Goal: Book appointment/travel/reservation

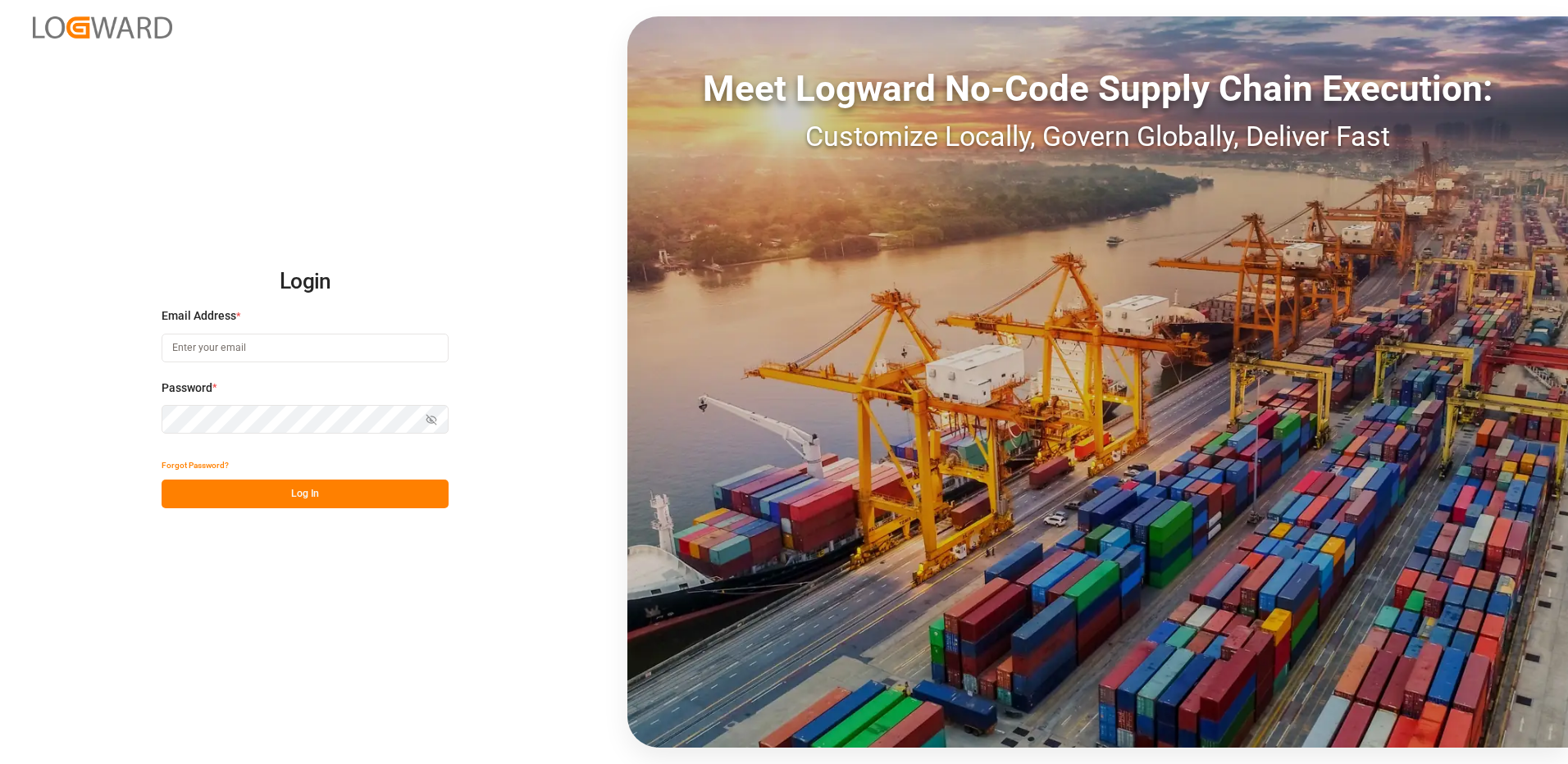
type input "[EMAIL_ADDRESS][DOMAIN_NAME]"
click at [278, 504] on button "Log In" at bounding box center [305, 494] width 287 height 28
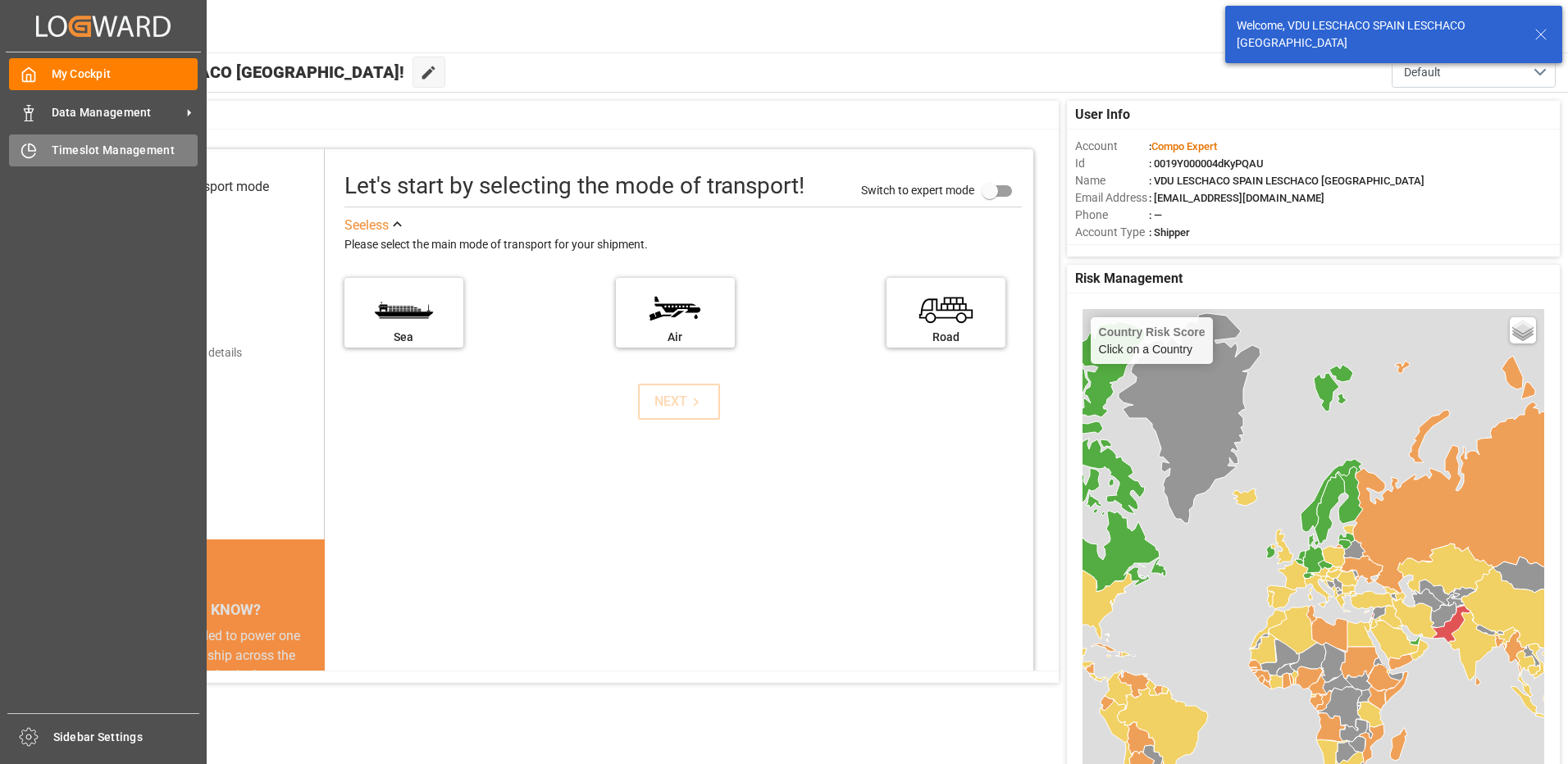
click at [48, 152] on div "Timeslot Management Timeslot Management" at bounding box center [103, 150] width 188 height 32
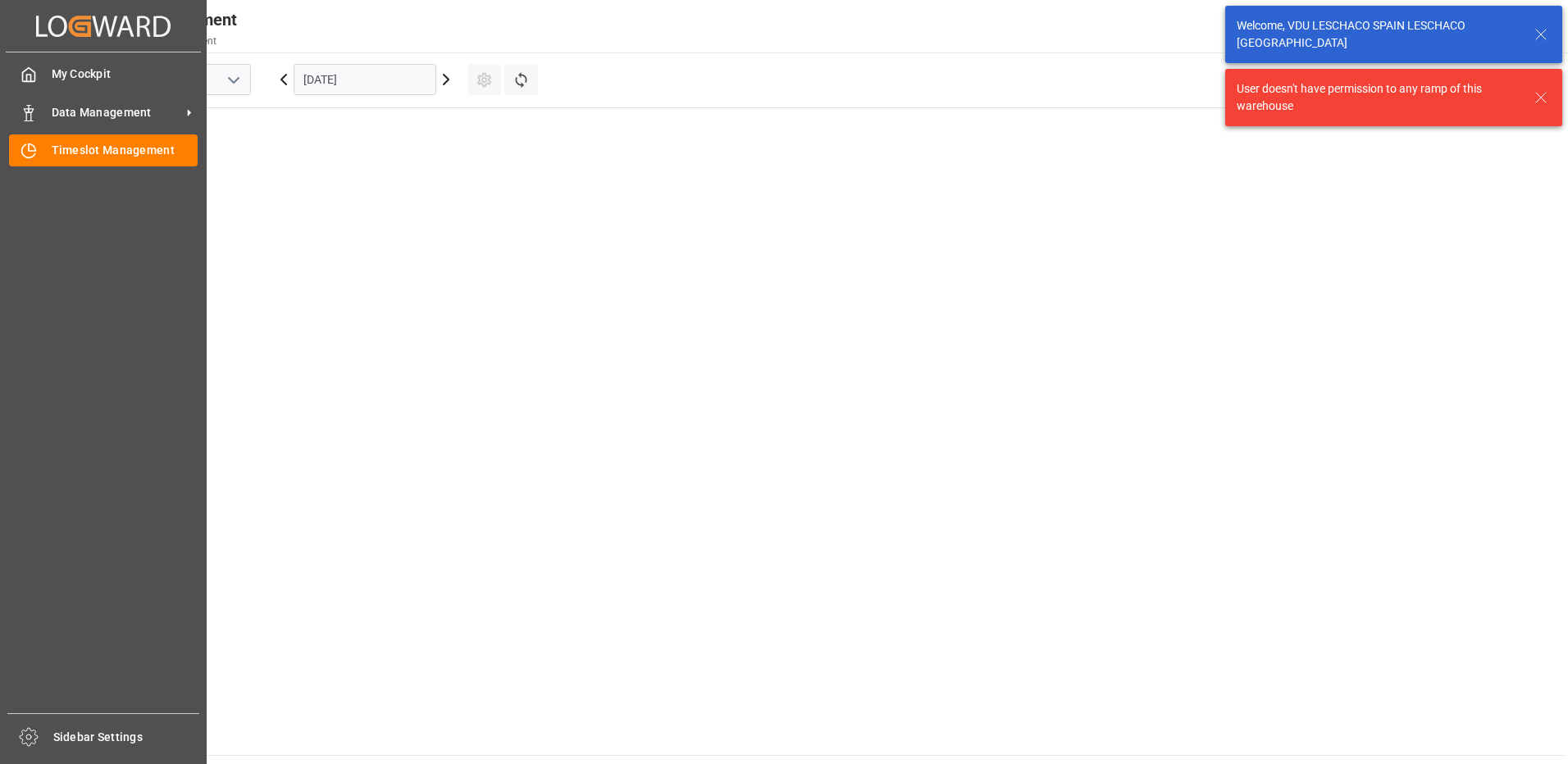
scroll to position [1401, 0]
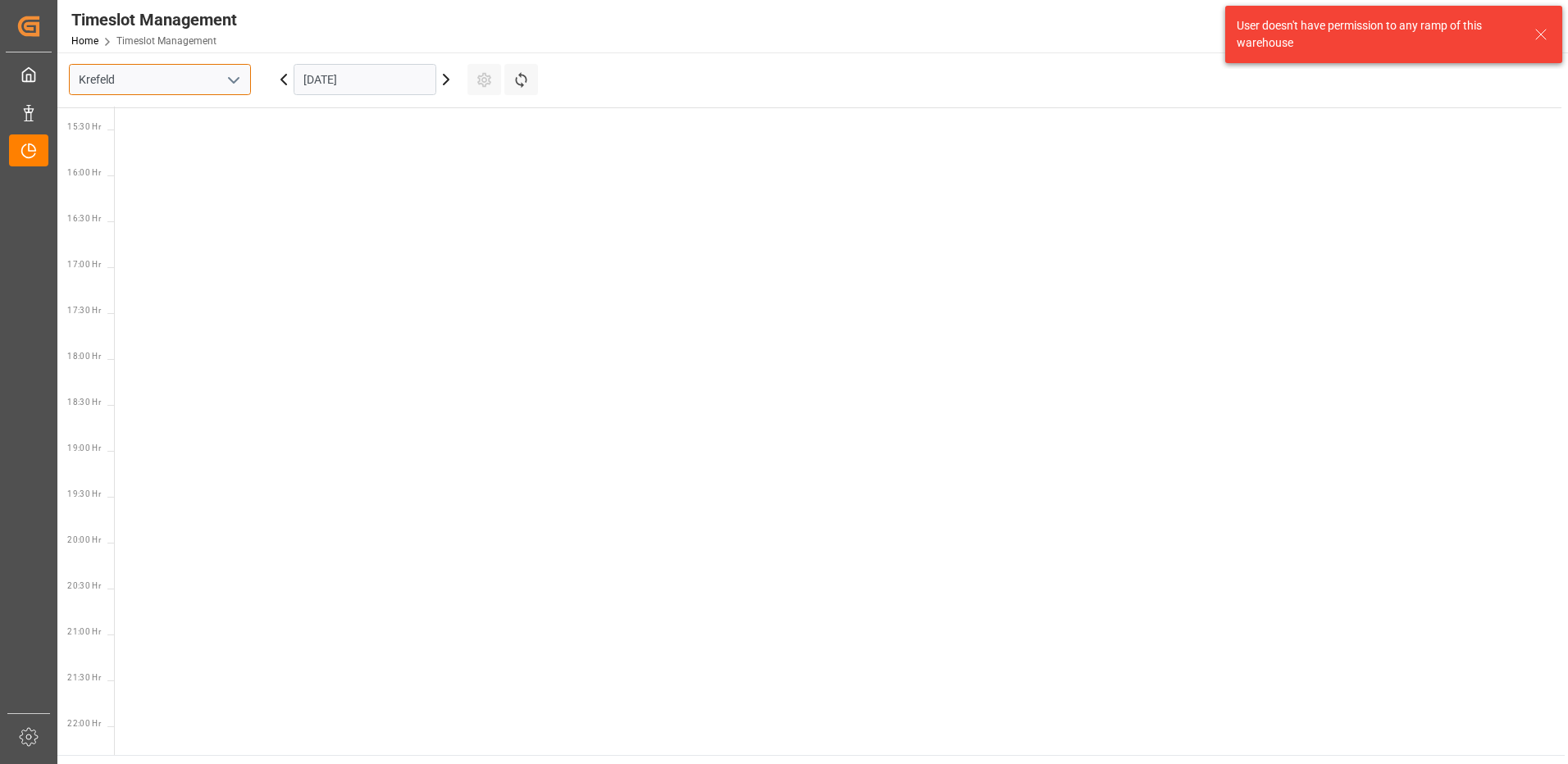
click at [201, 88] on input "Krefeld" at bounding box center [160, 79] width 182 height 31
click at [241, 76] on icon "open menu" at bounding box center [234, 80] width 20 height 20
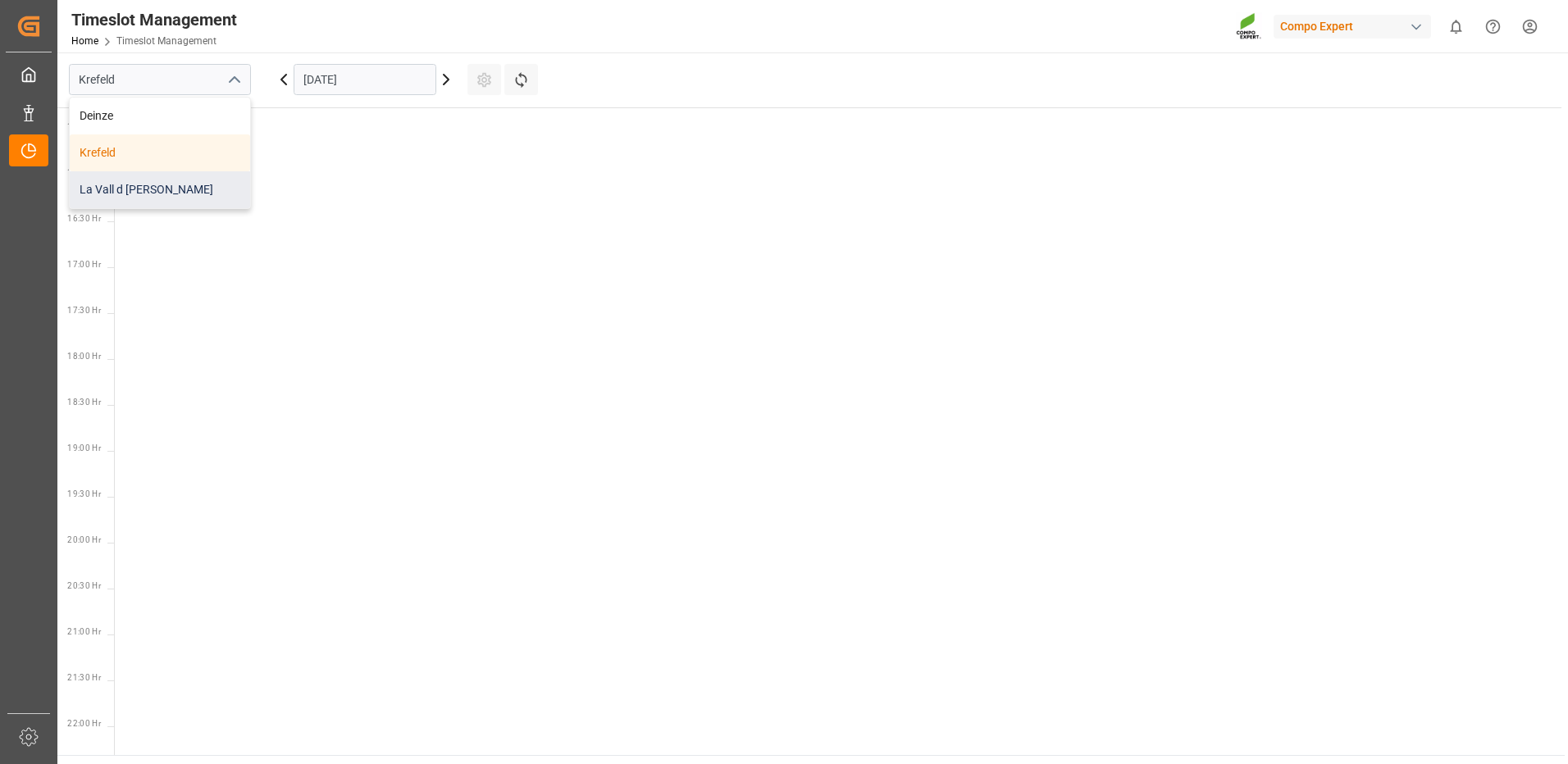
click at [167, 192] on div "La Vall d [PERSON_NAME]" at bounding box center [159, 190] width 180 height 37
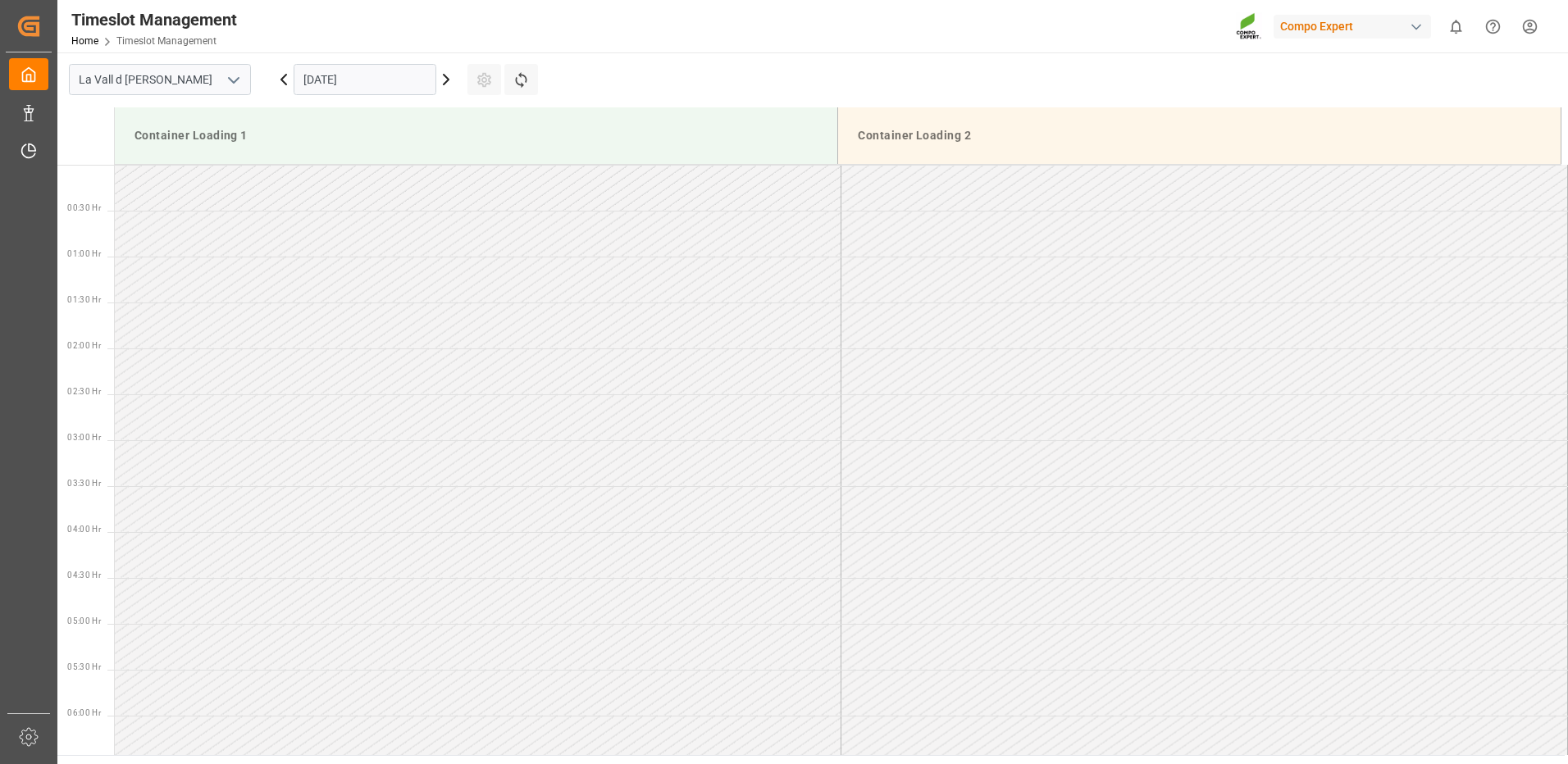
scroll to position [1458, 0]
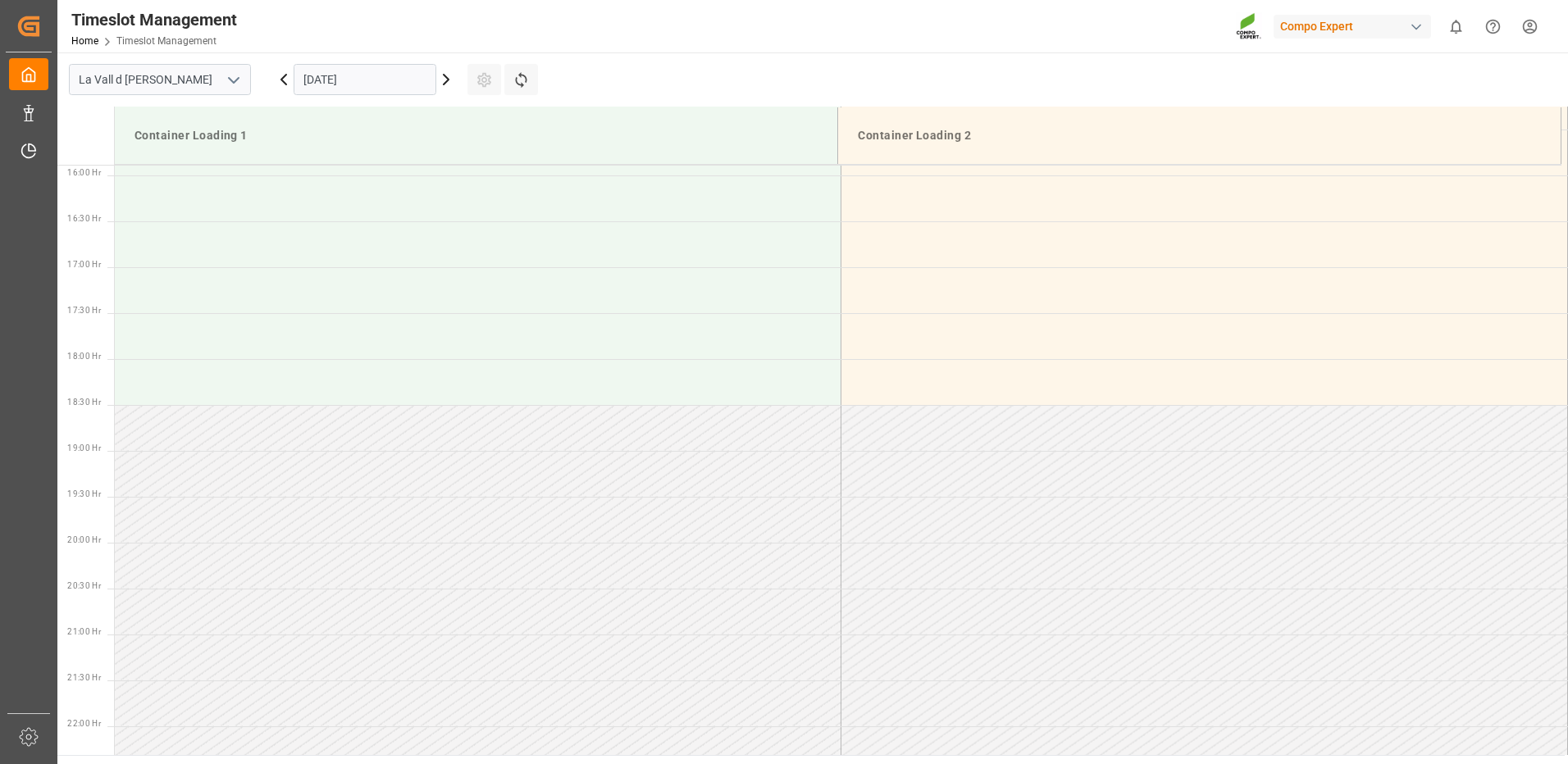
click at [348, 72] on input "[DATE]" at bounding box center [364, 79] width 143 height 31
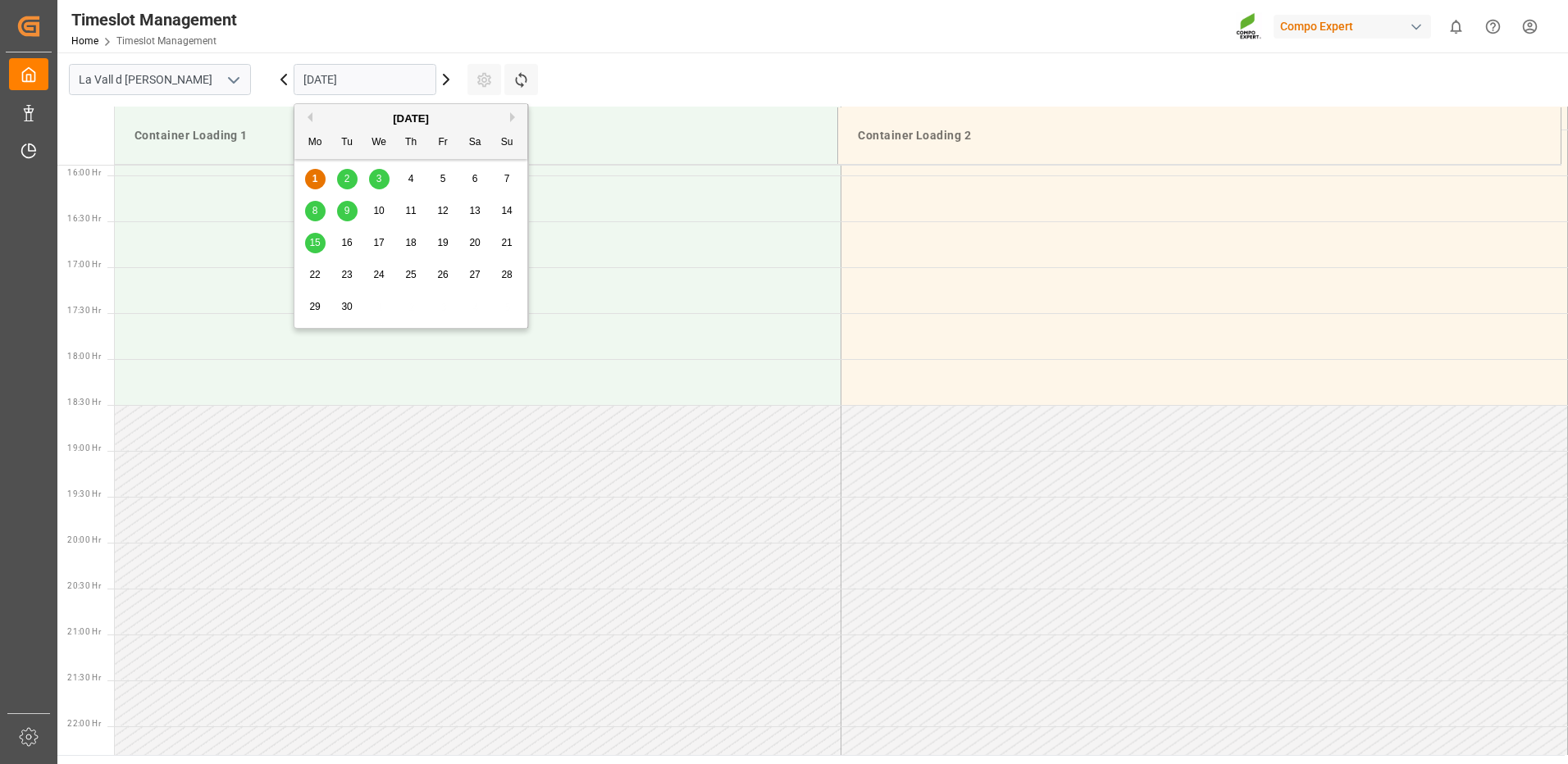
click at [404, 182] on div "4" at bounding box center [411, 179] width 20 height 20
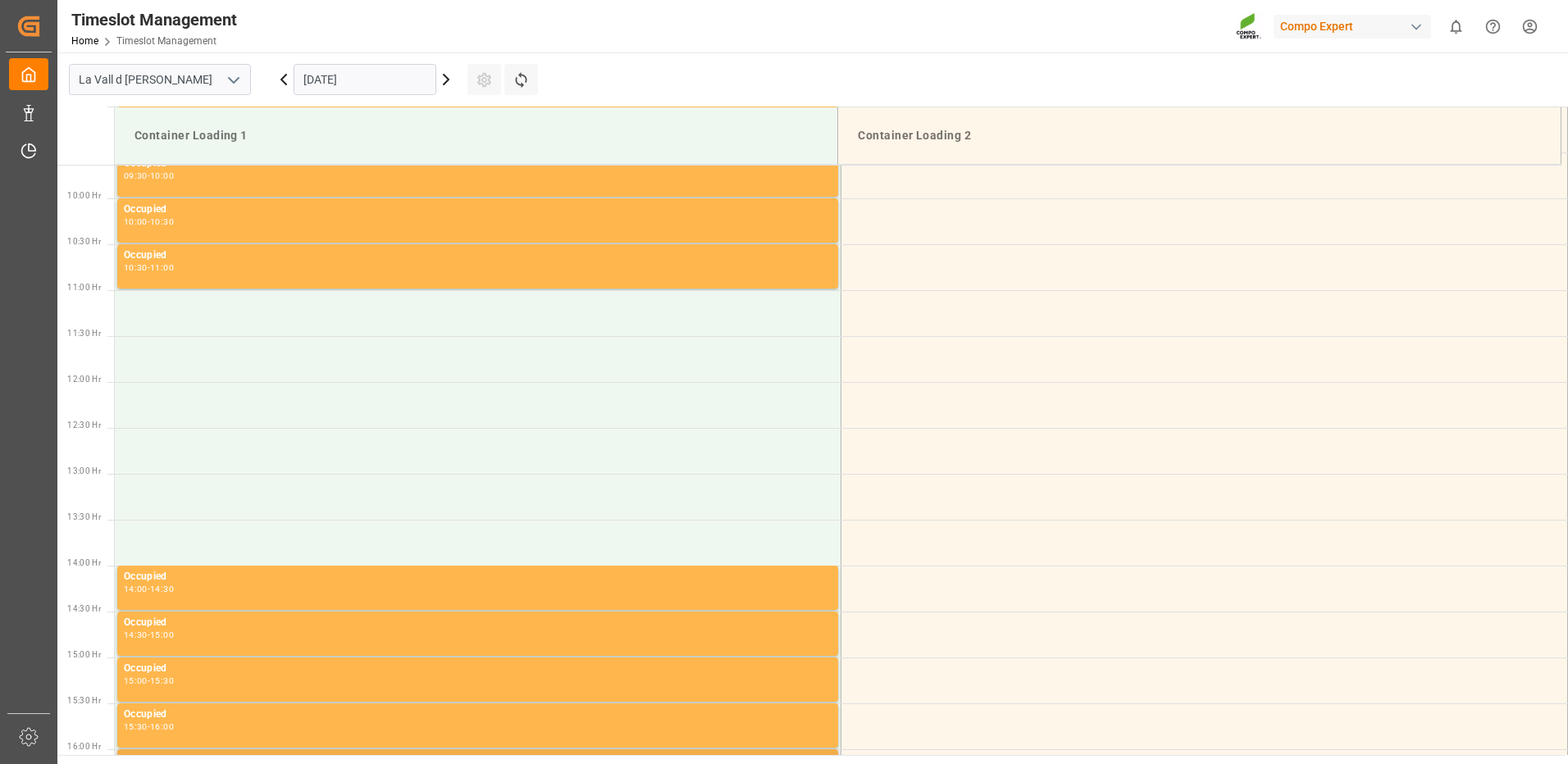
scroll to position [802, 0]
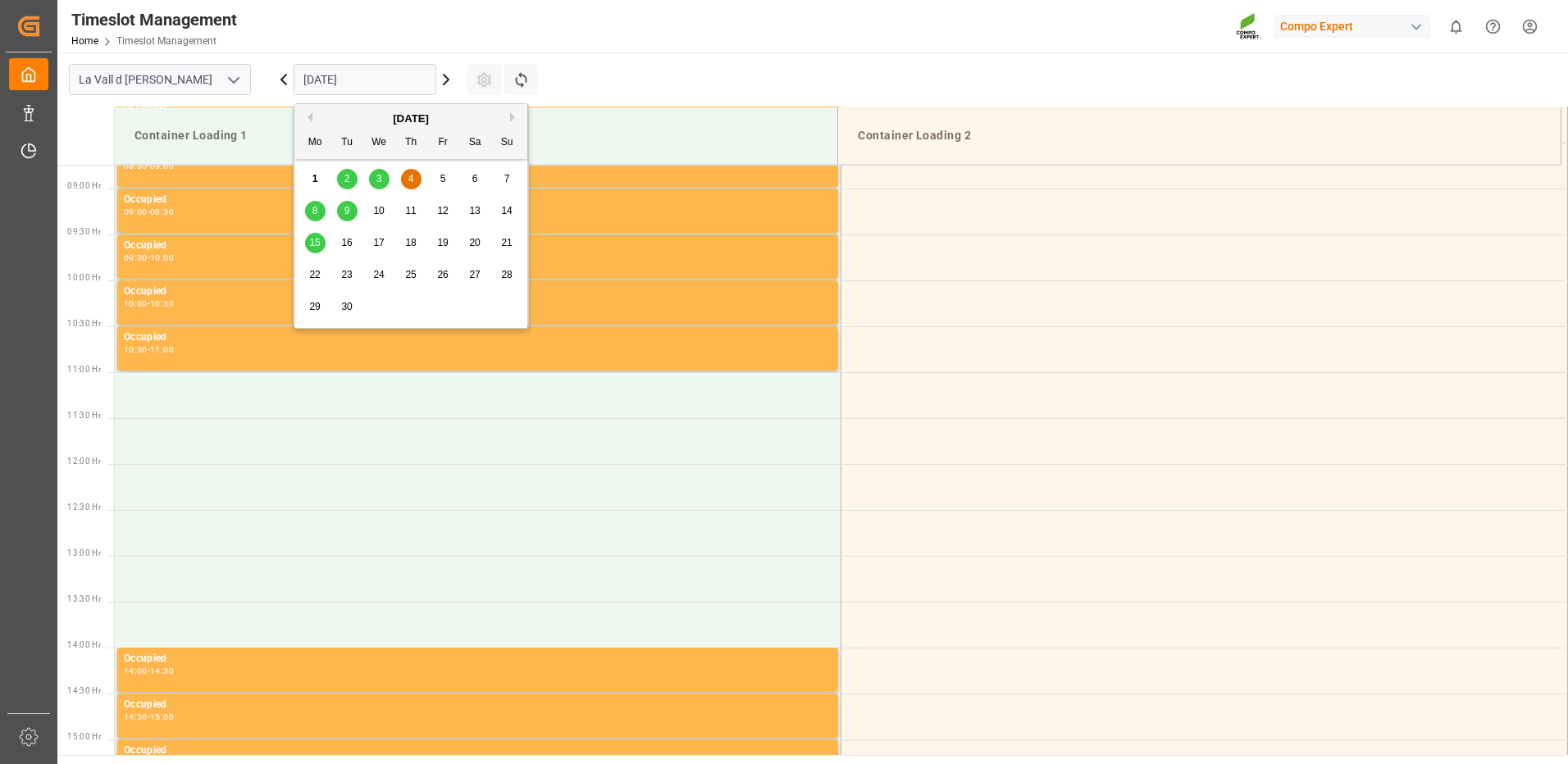
click at [365, 86] on input "[DATE]" at bounding box center [364, 79] width 143 height 31
click at [446, 178] on div "5" at bounding box center [443, 179] width 20 height 20
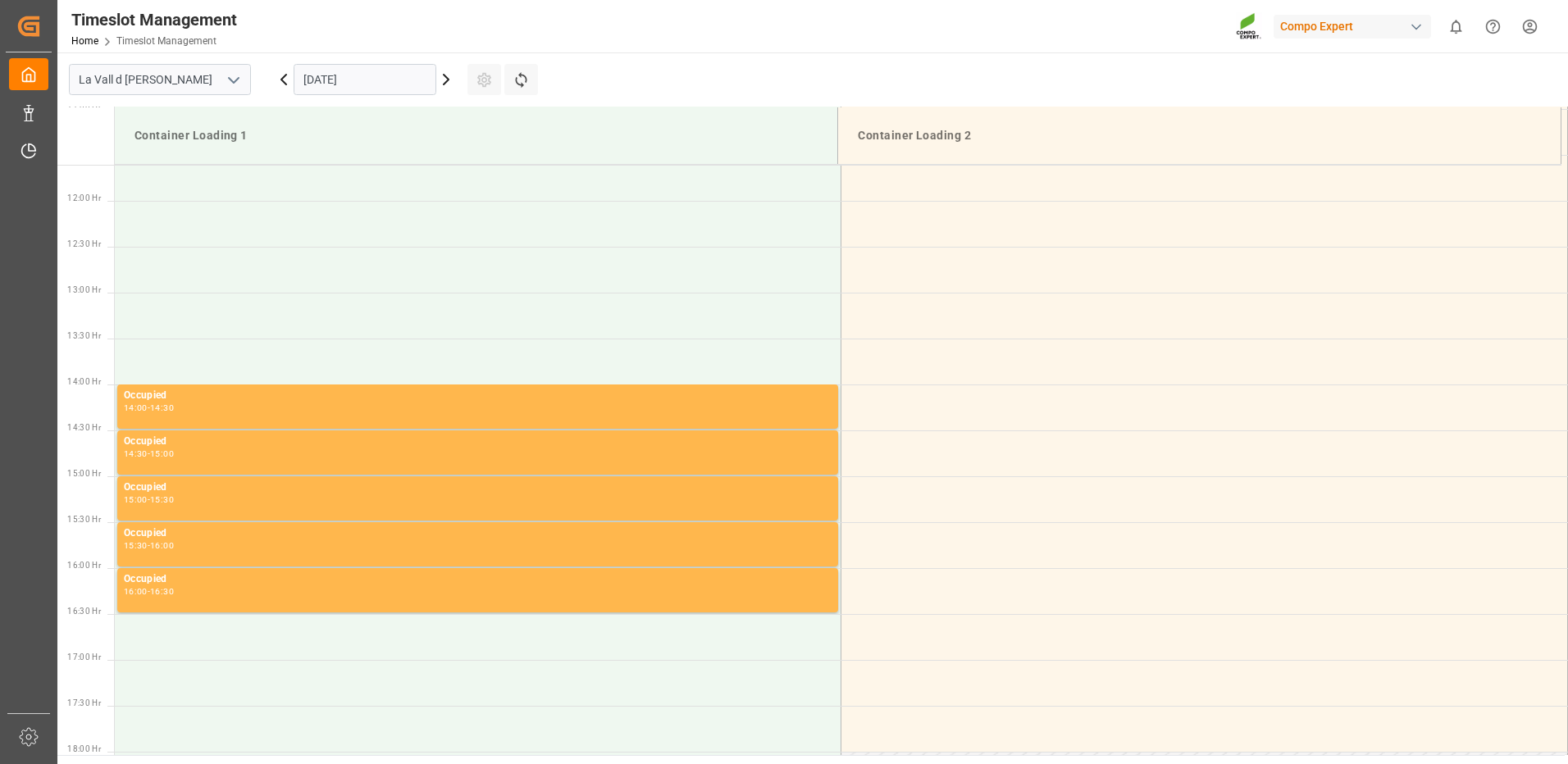
scroll to position [737, 0]
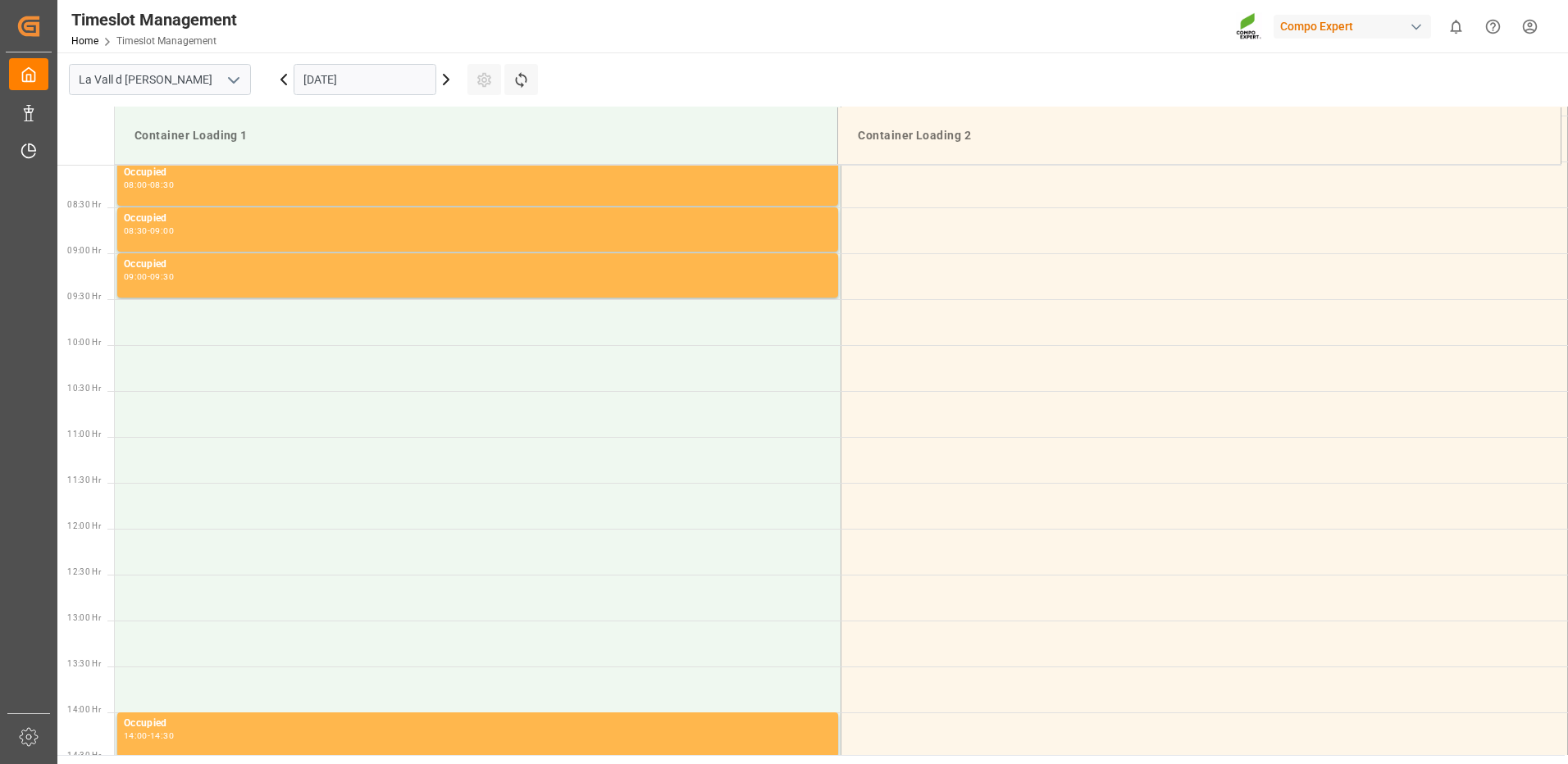
click at [387, 83] on input "[DATE]" at bounding box center [364, 79] width 143 height 31
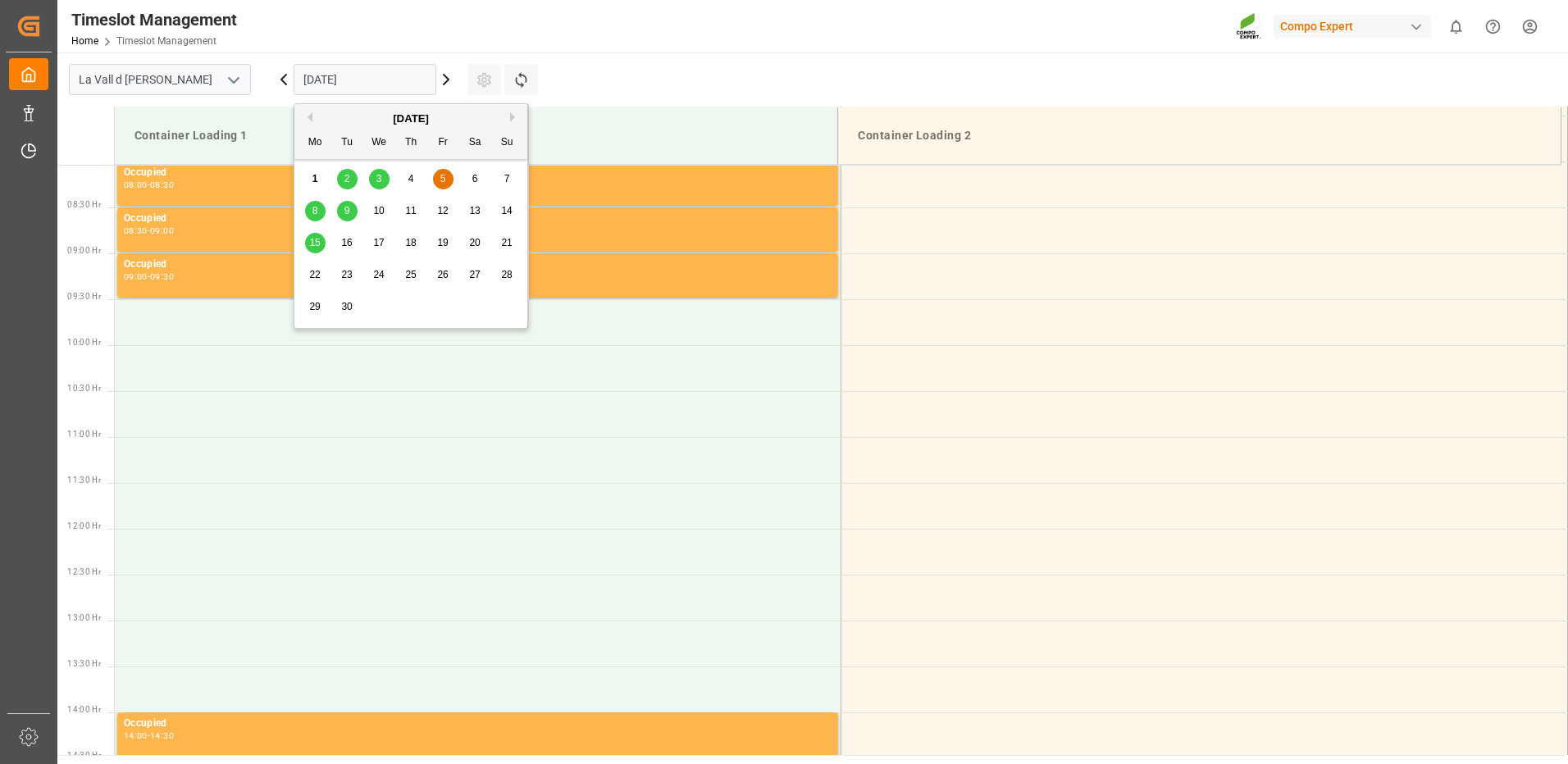
click at [417, 177] on div "4" at bounding box center [411, 179] width 20 height 20
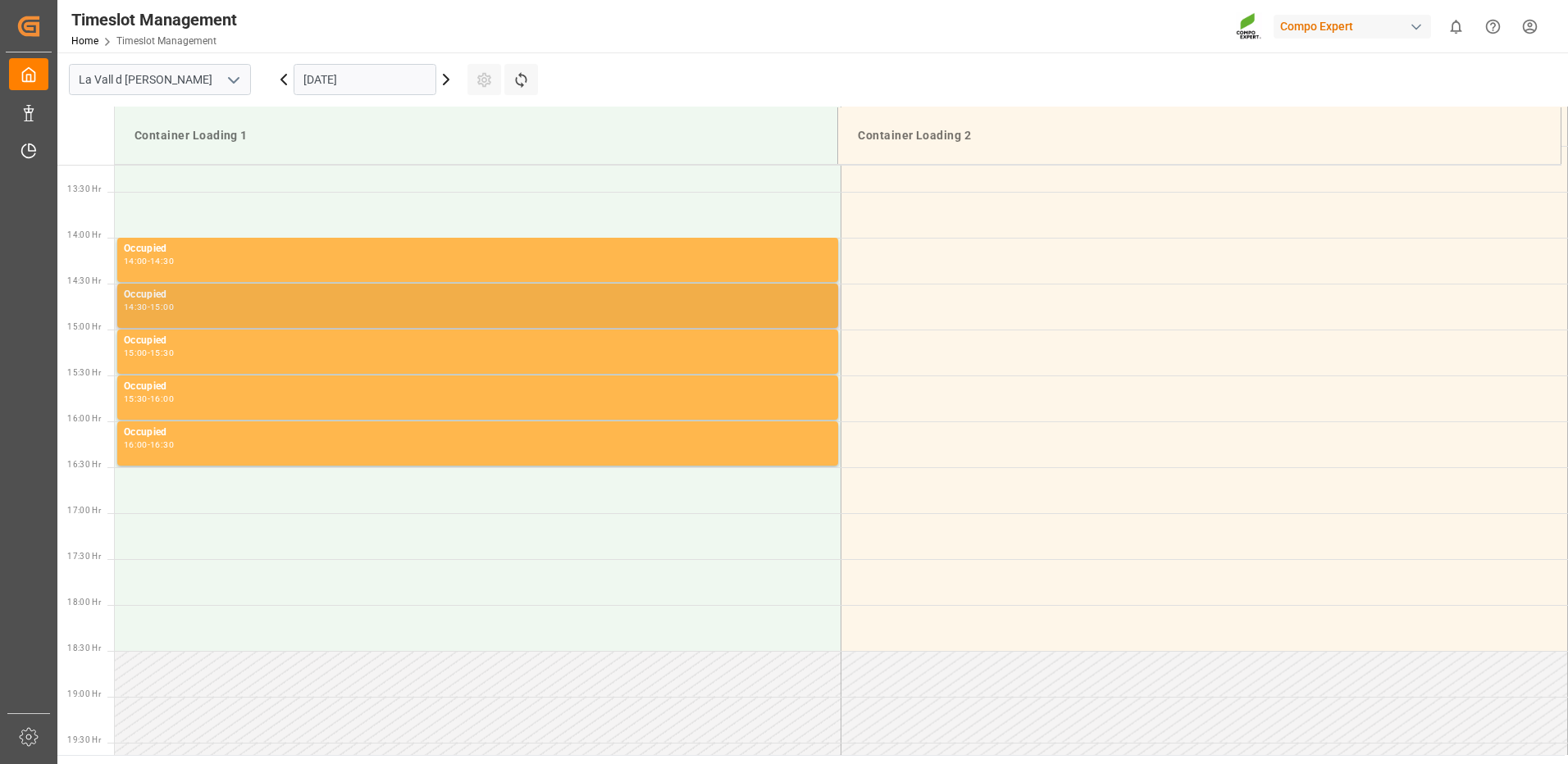
scroll to position [967, 0]
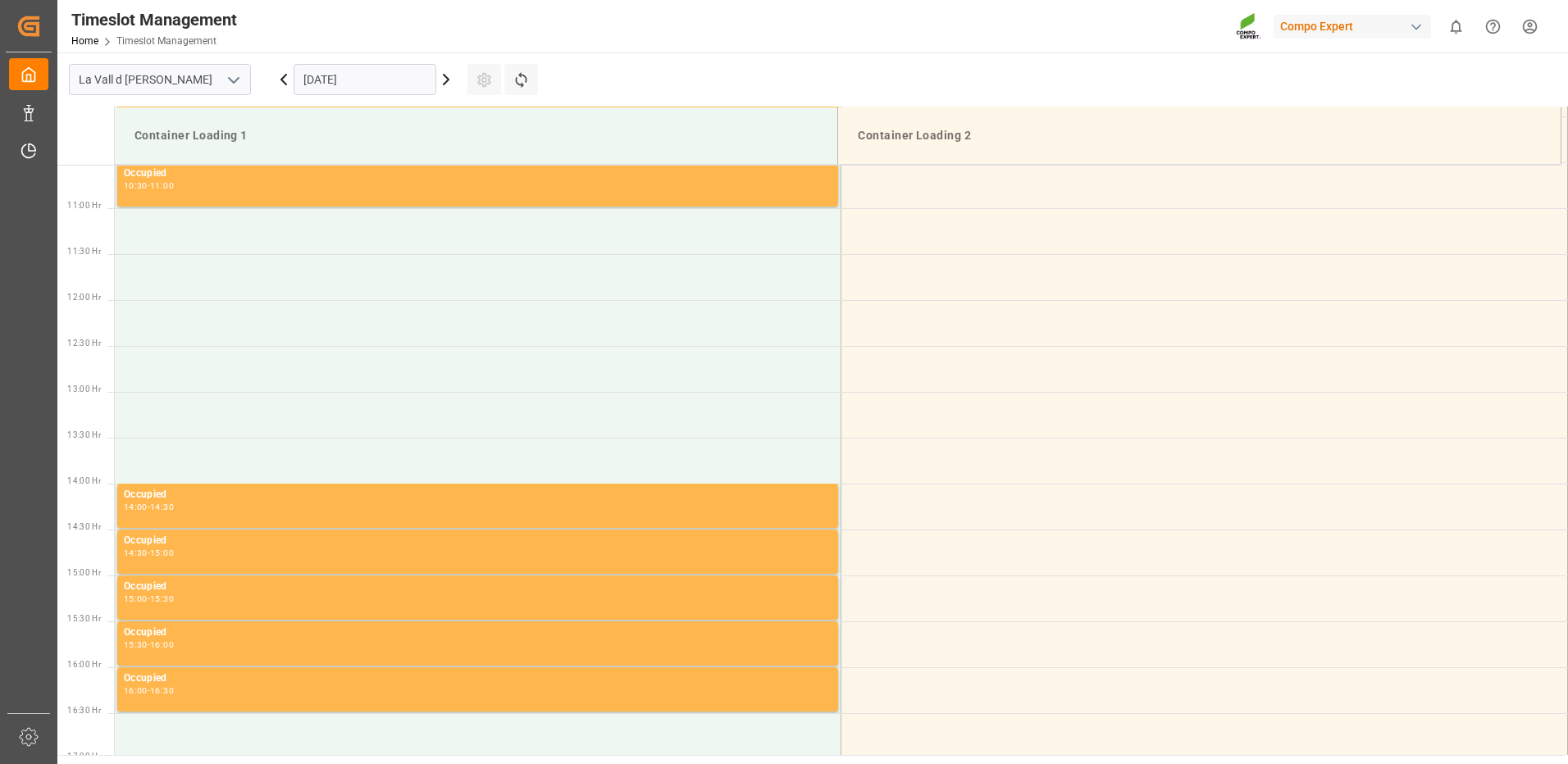
click at [395, 69] on input "[DATE]" at bounding box center [364, 79] width 143 height 31
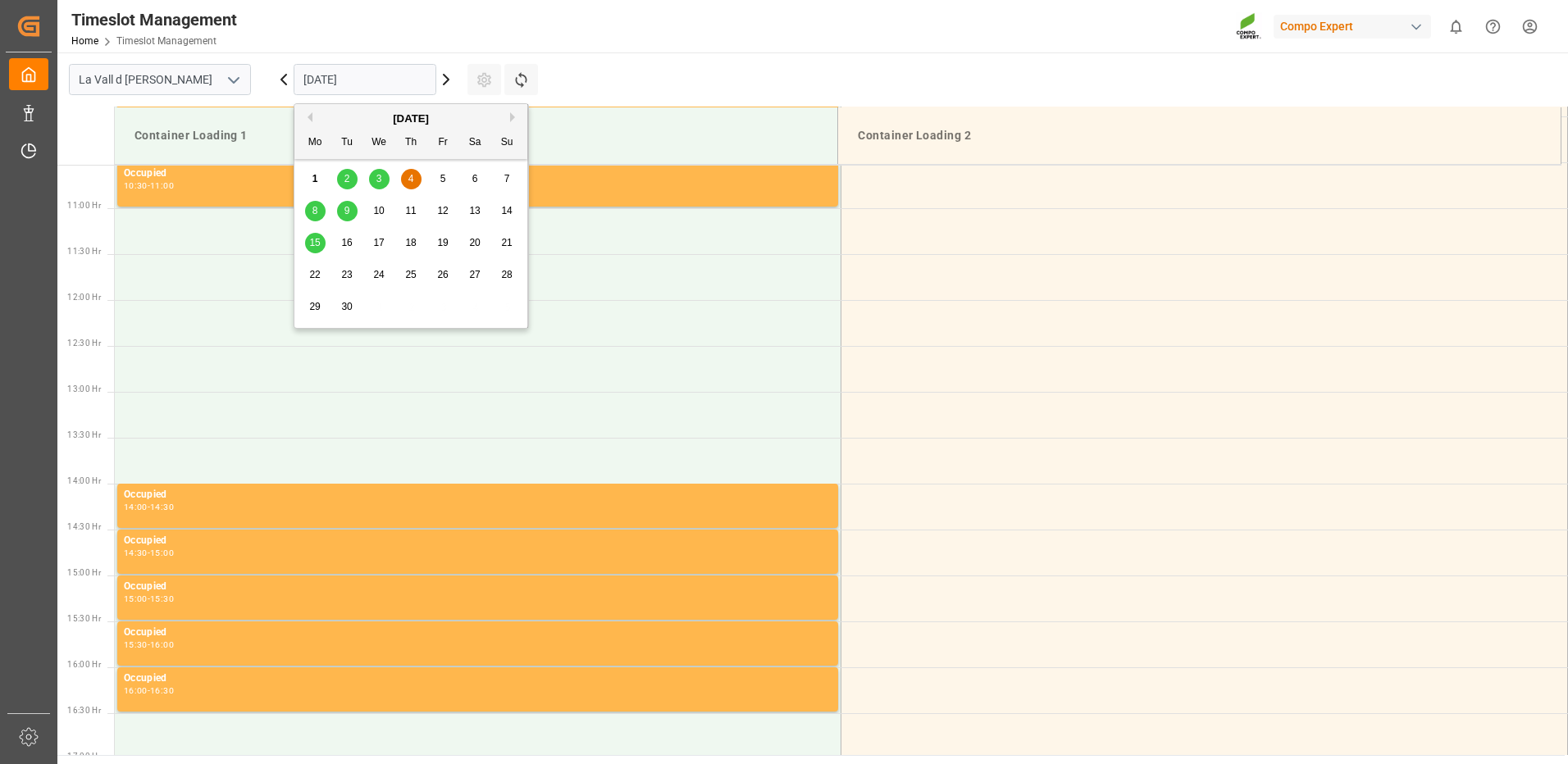
click at [444, 178] on span "5" at bounding box center [443, 179] width 5 height 12
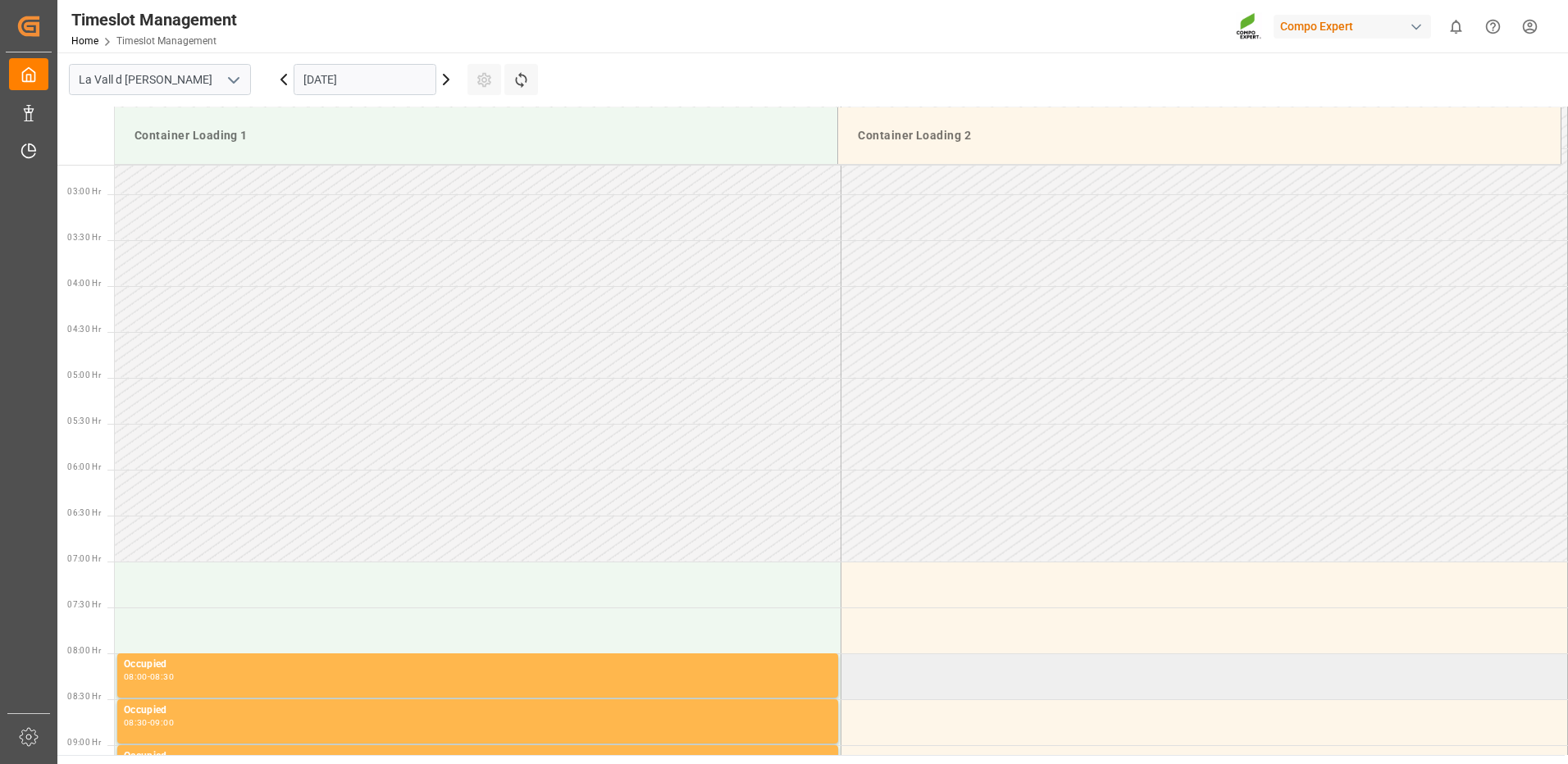
scroll to position [574, 0]
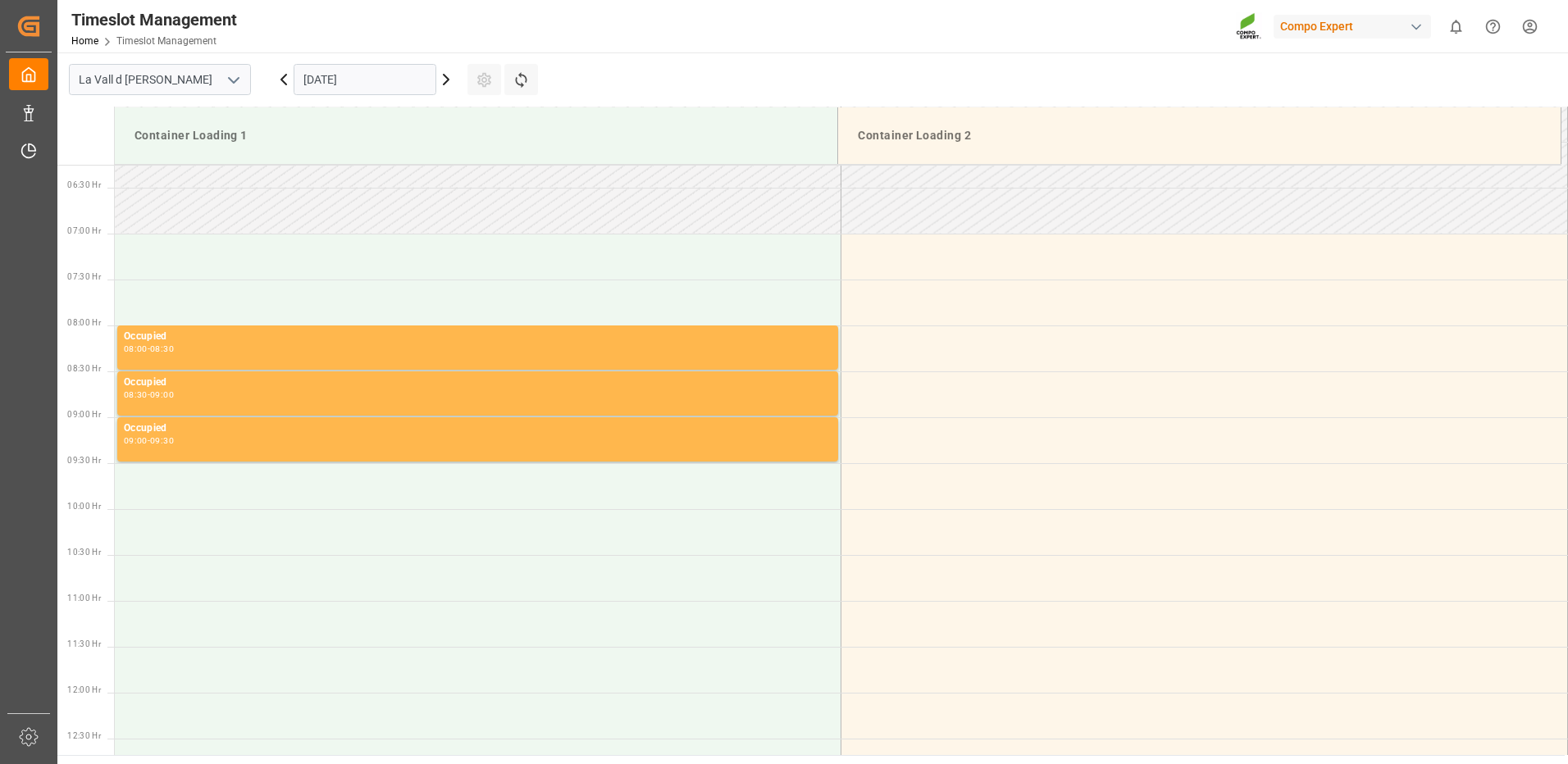
drag, startPoint x: 350, startPoint y: 75, endPoint x: 349, endPoint y: 90, distance: 15.0
click at [352, 75] on input "[DATE]" at bounding box center [364, 79] width 143 height 31
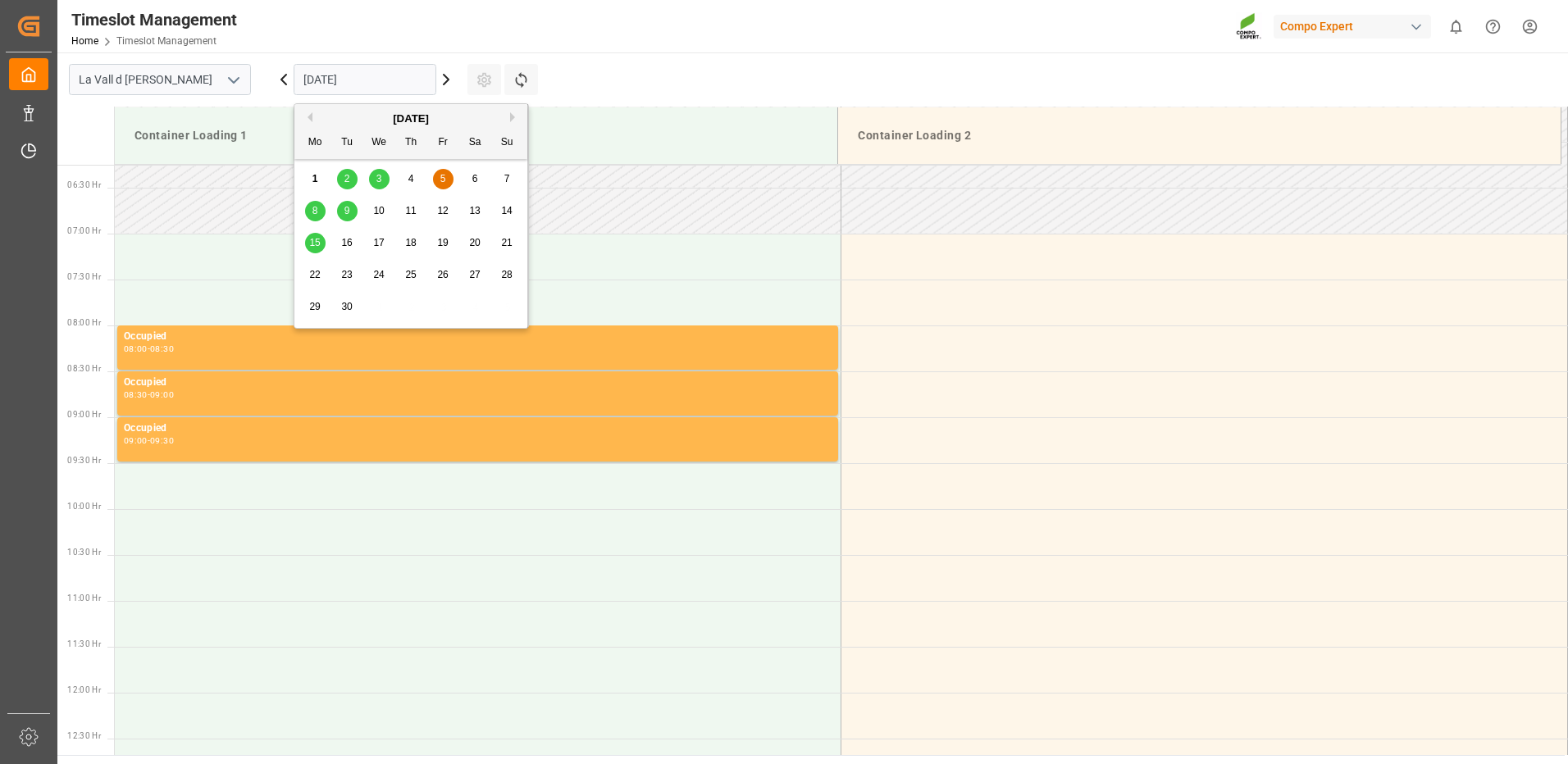
click at [409, 180] on span "4" at bounding box center [411, 179] width 5 height 12
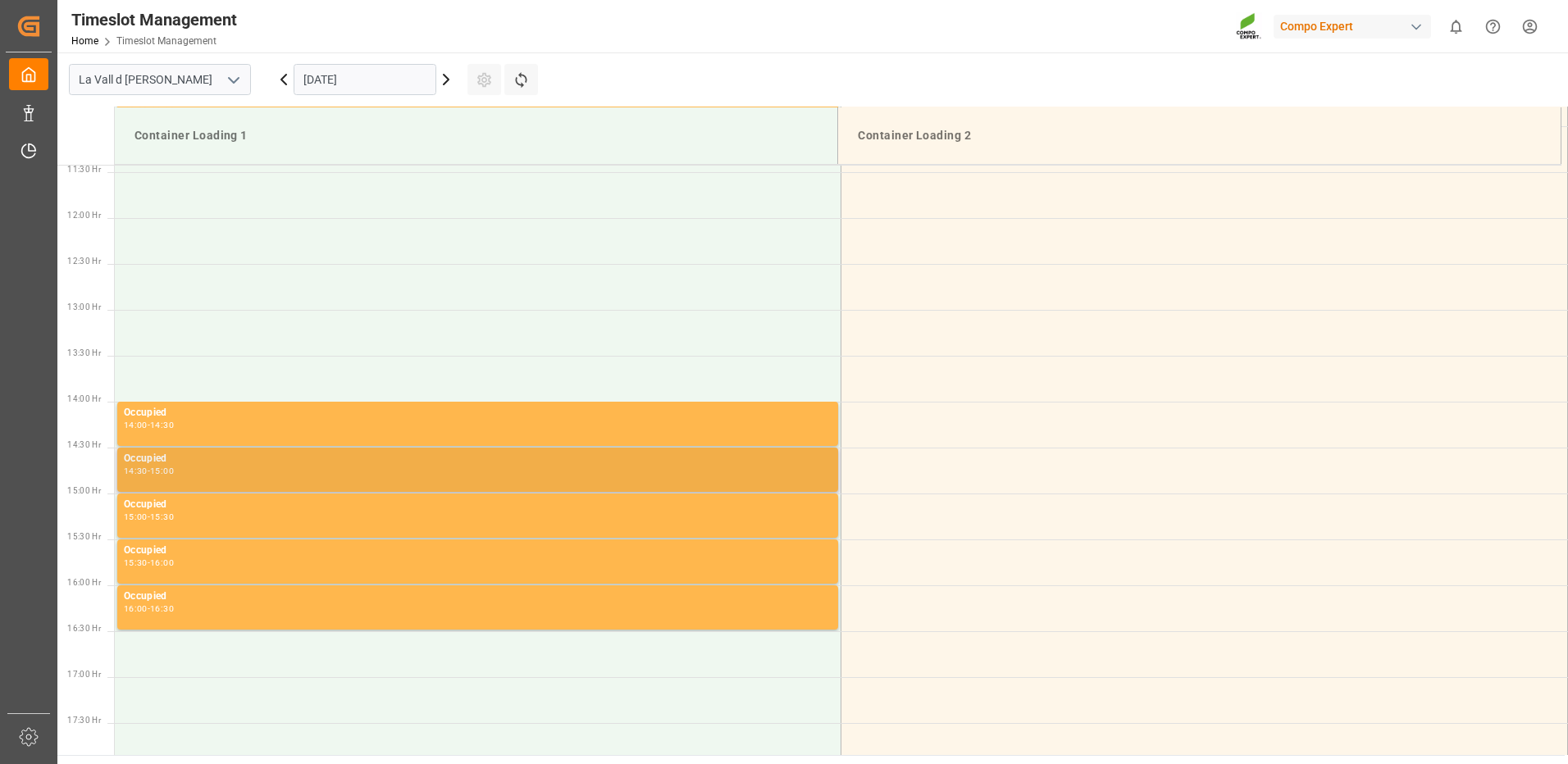
scroll to position [720, 0]
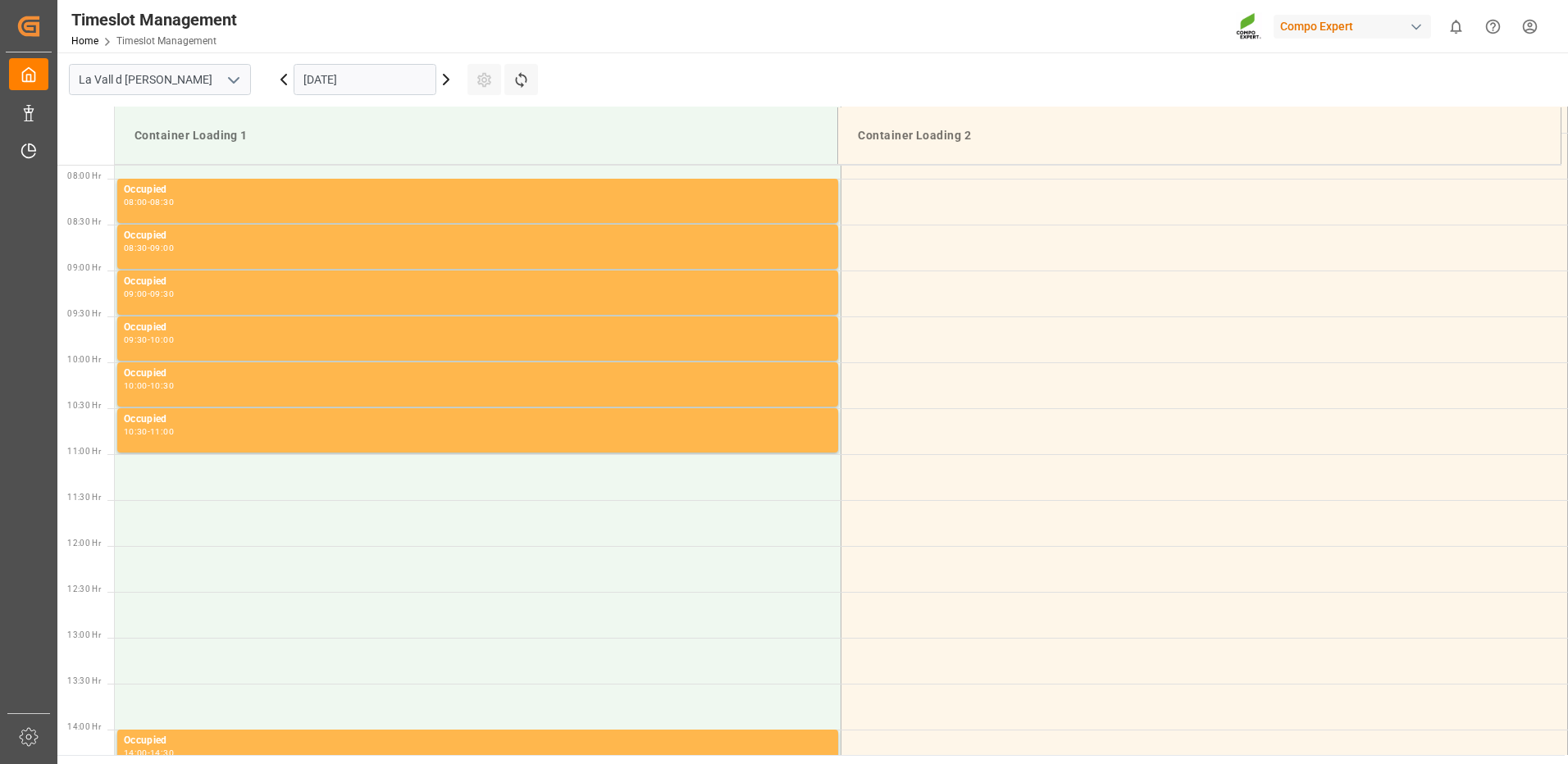
click at [238, 82] on icon "open menu" at bounding box center [234, 80] width 20 height 20
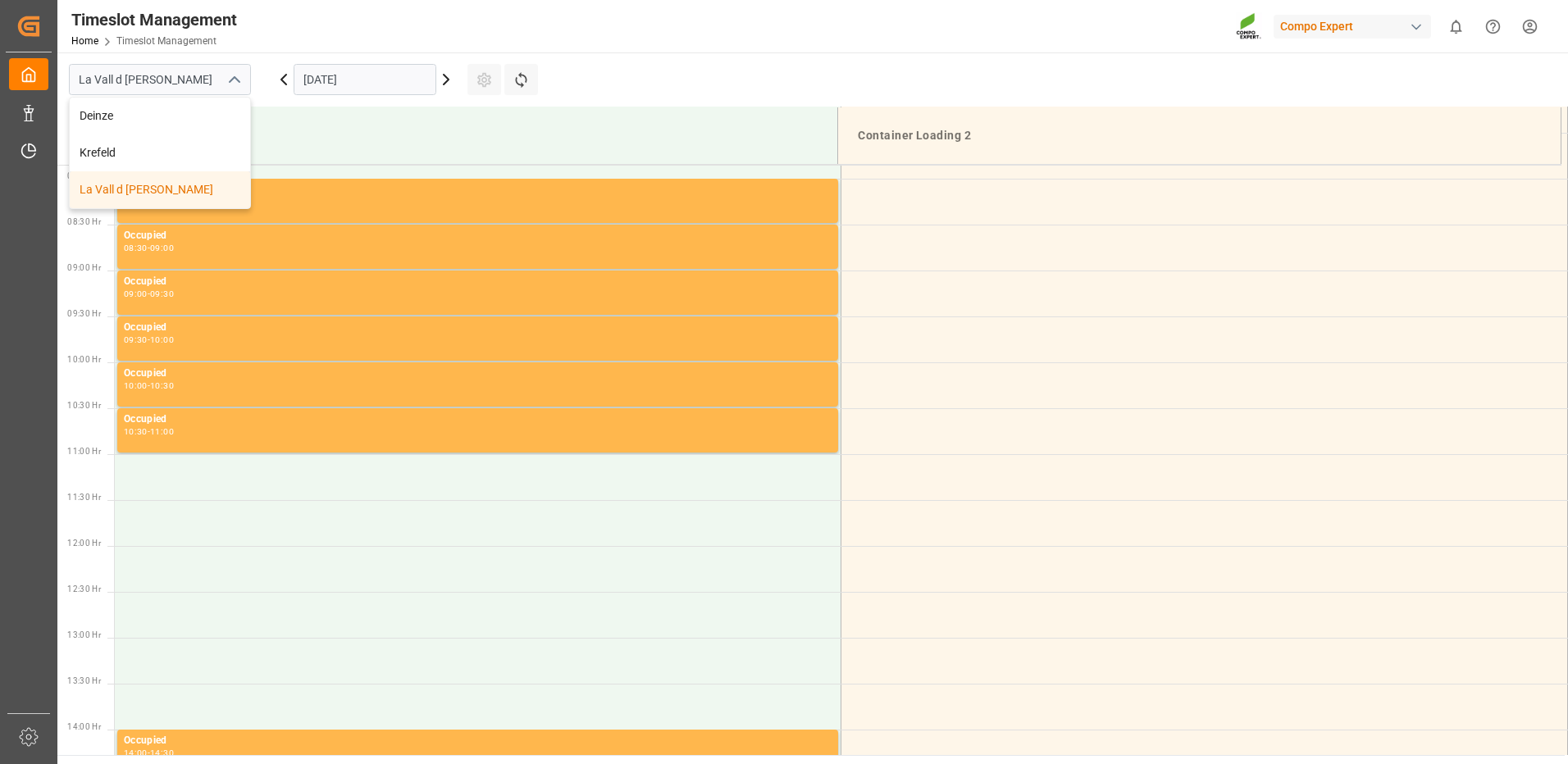
click at [164, 196] on div "La Vall d [PERSON_NAME]" at bounding box center [159, 190] width 180 height 37
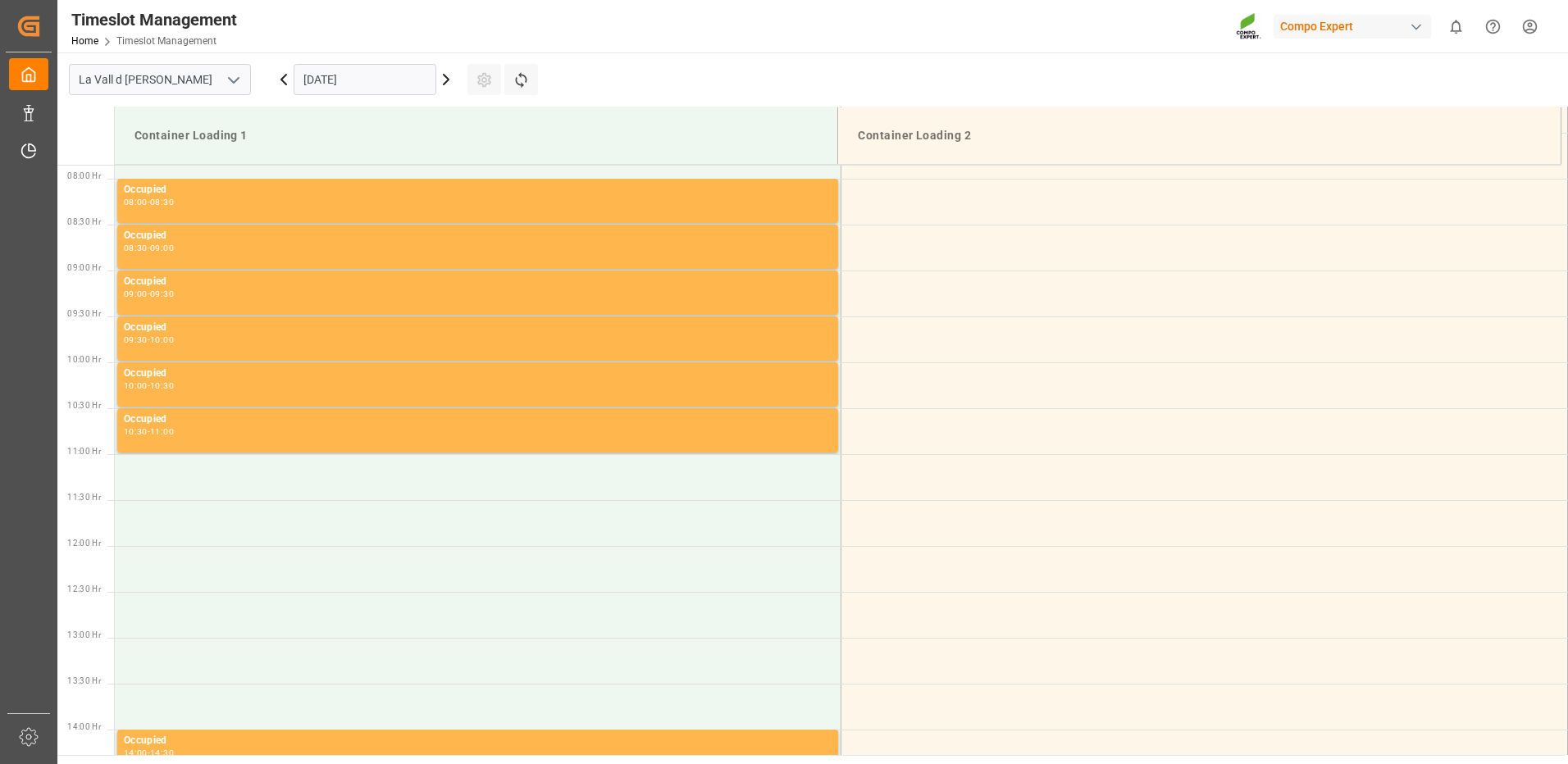
click at [399, 81] on input "[DATE]" at bounding box center [364, 79] width 143 height 31
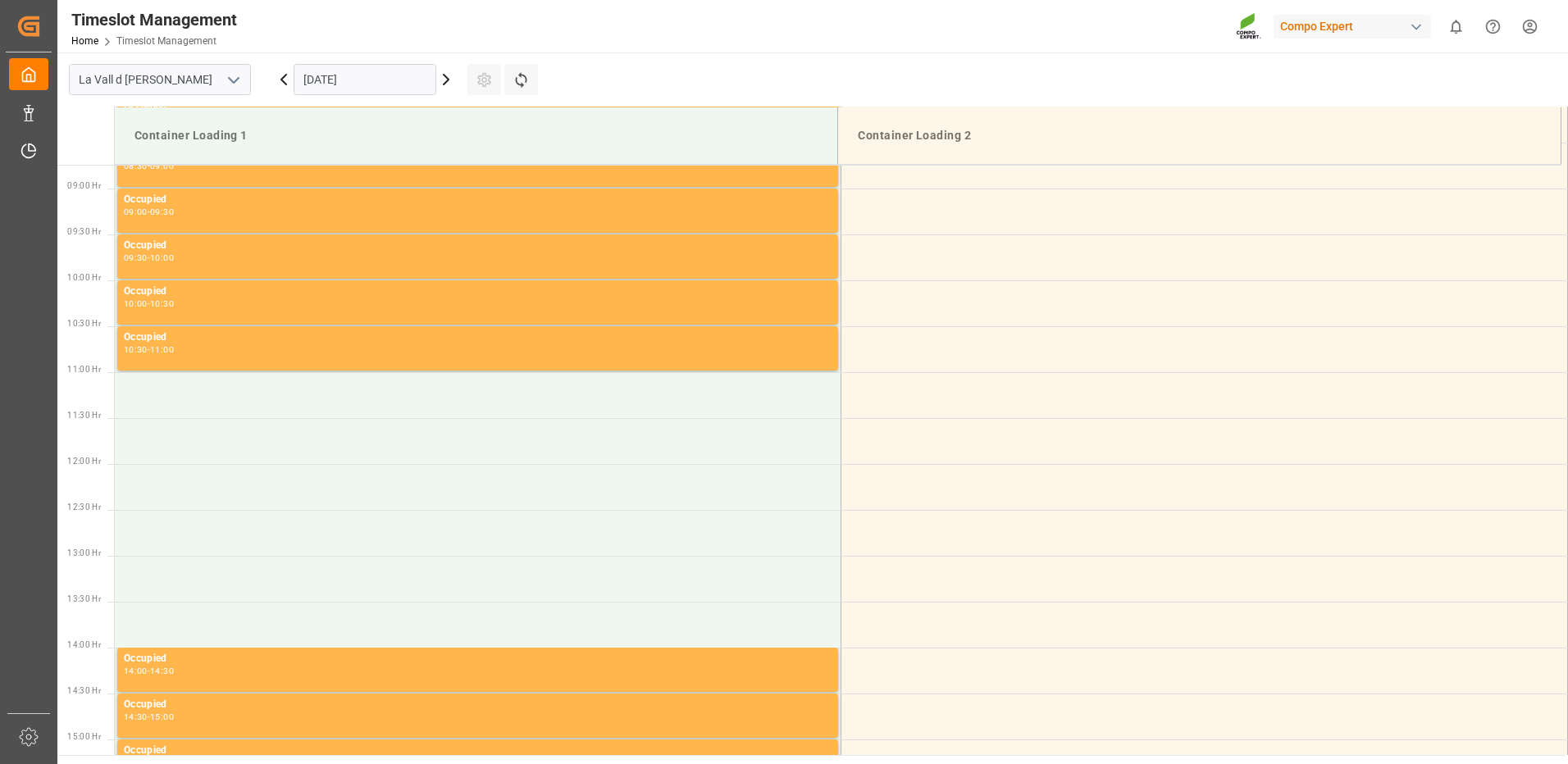
click at [349, 69] on input "[DATE]" at bounding box center [364, 79] width 143 height 31
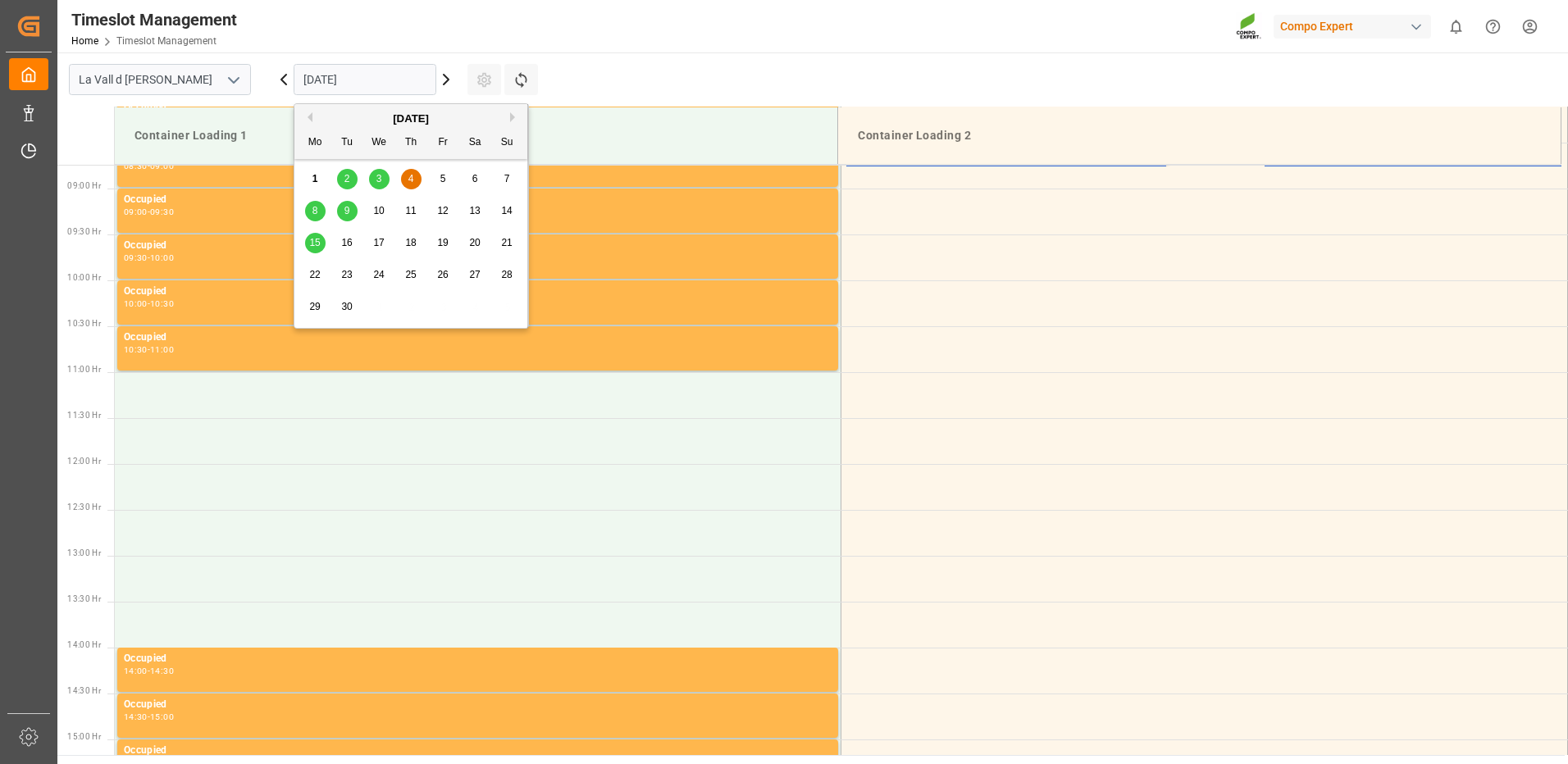
click at [437, 178] on div "5" at bounding box center [443, 179] width 20 height 20
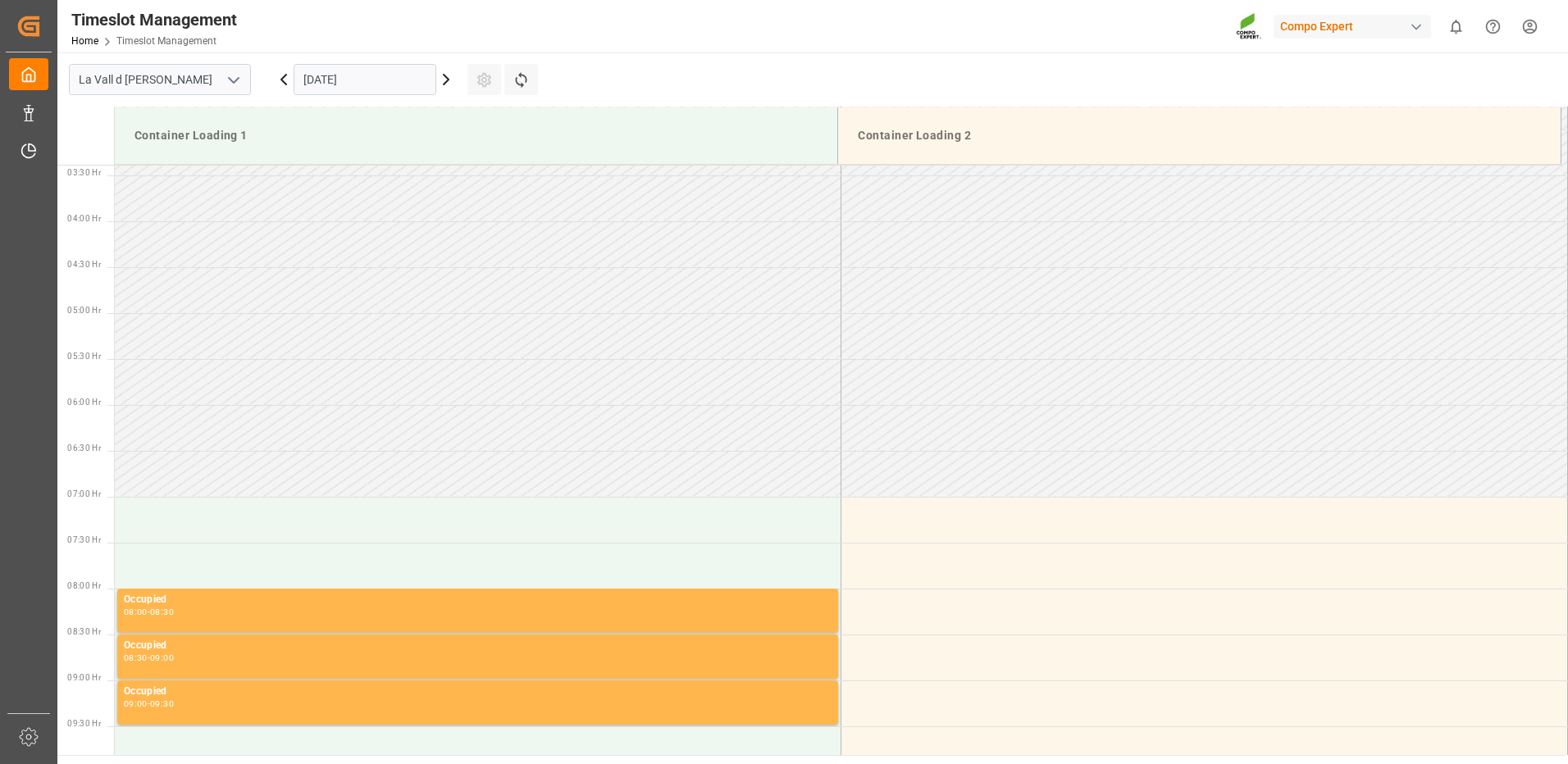
scroll to position [65, 0]
